Goal: Use online tool/utility: Utilize a website feature to perform a specific function

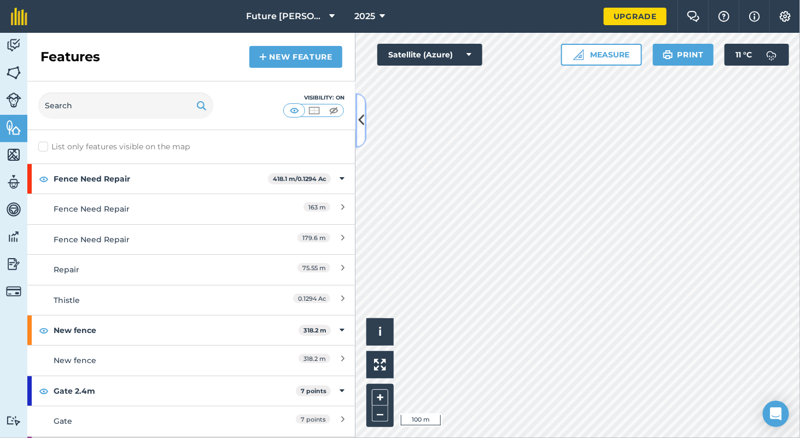
click at [362, 121] on icon at bounding box center [361, 120] width 6 height 19
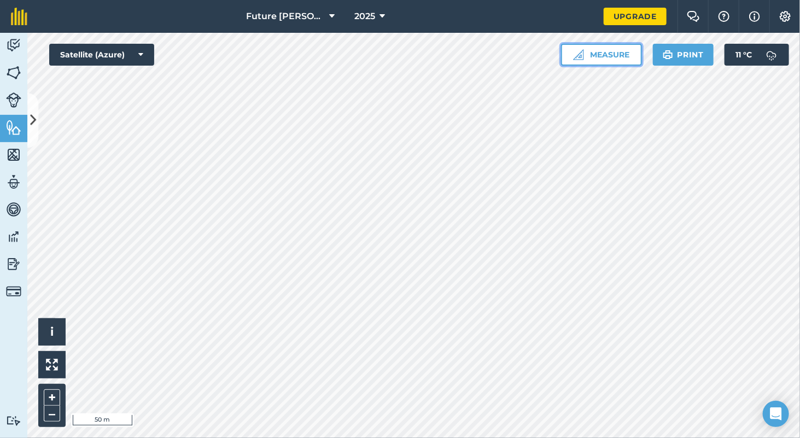
click at [597, 57] on button "Measure" at bounding box center [601, 55] width 81 height 22
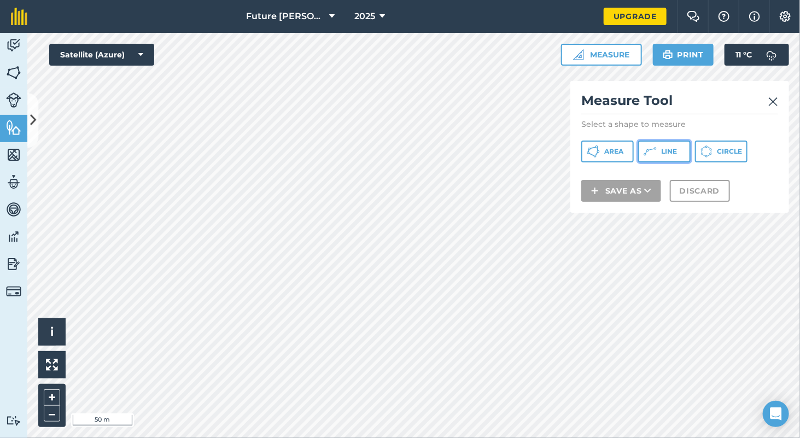
click at [667, 143] on button "Line" at bounding box center [664, 151] width 52 height 22
click at [776, 104] on img at bounding box center [773, 101] width 10 height 13
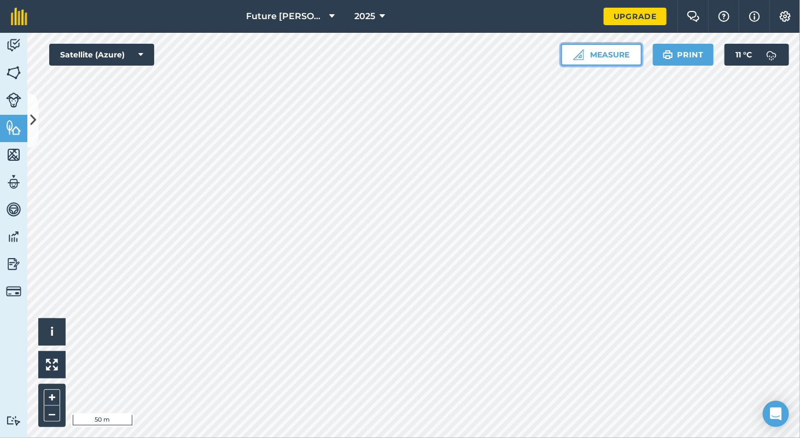
click at [596, 63] on button "Measure" at bounding box center [601, 55] width 81 height 22
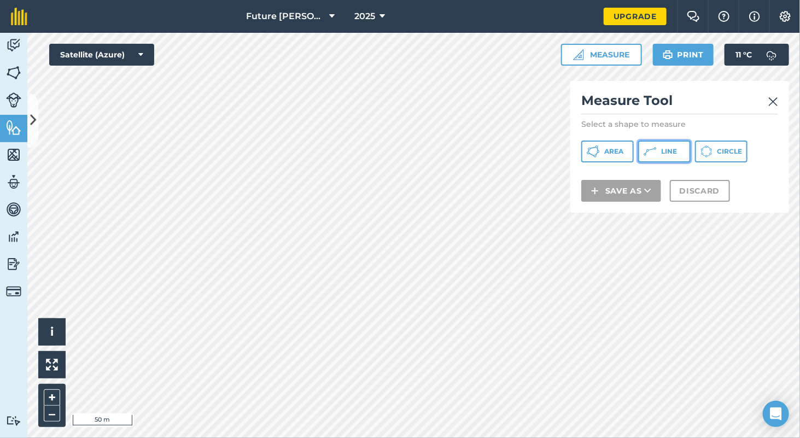
click at [673, 153] on span "Line" at bounding box center [669, 151] width 16 height 9
